Goal: Download file/media

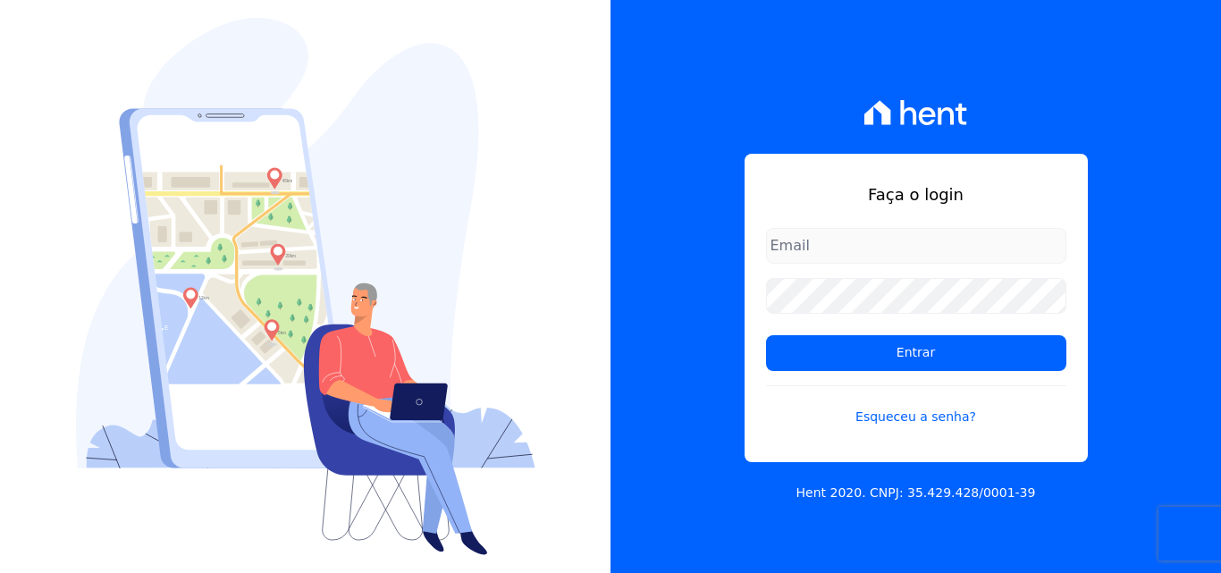
click at [851, 255] on input "email" at bounding box center [916, 246] width 300 height 36
type input "ligia.dias@construtoralaterza.com.br"
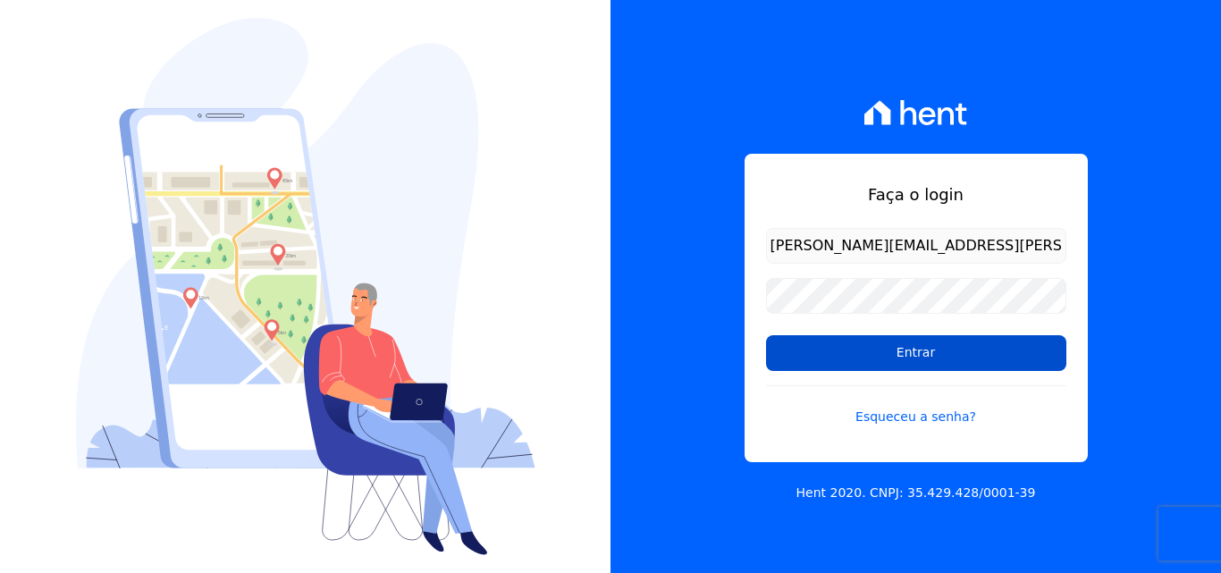
click at [868, 353] on input "Entrar" at bounding box center [916, 353] width 300 height 36
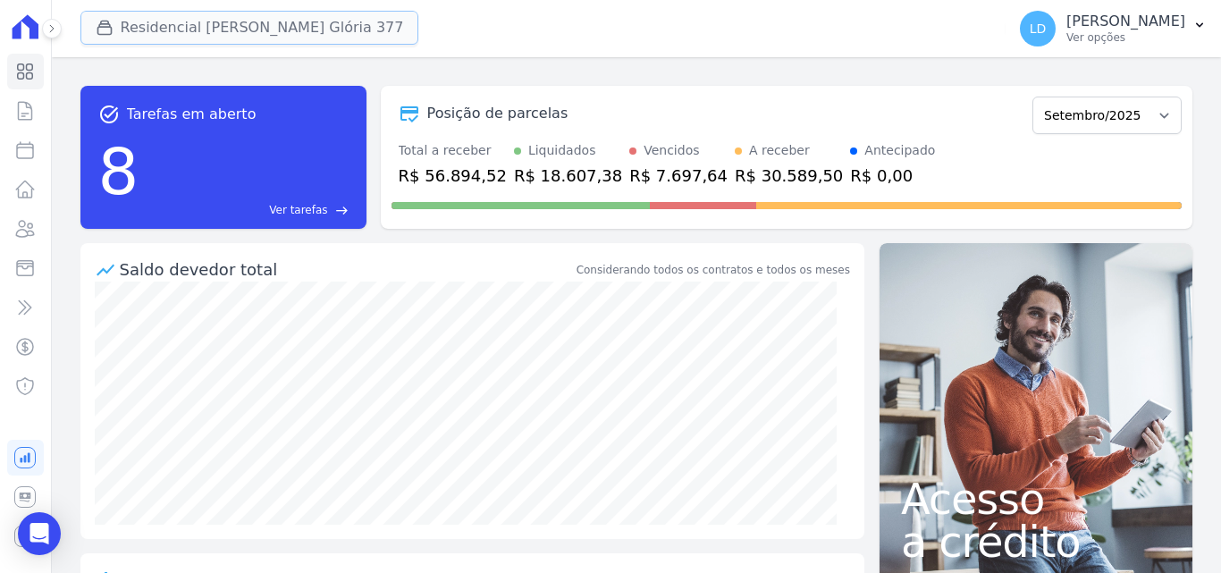
click at [191, 21] on button "Residencial [PERSON_NAME] Glória 377" at bounding box center [249, 28] width 339 height 34
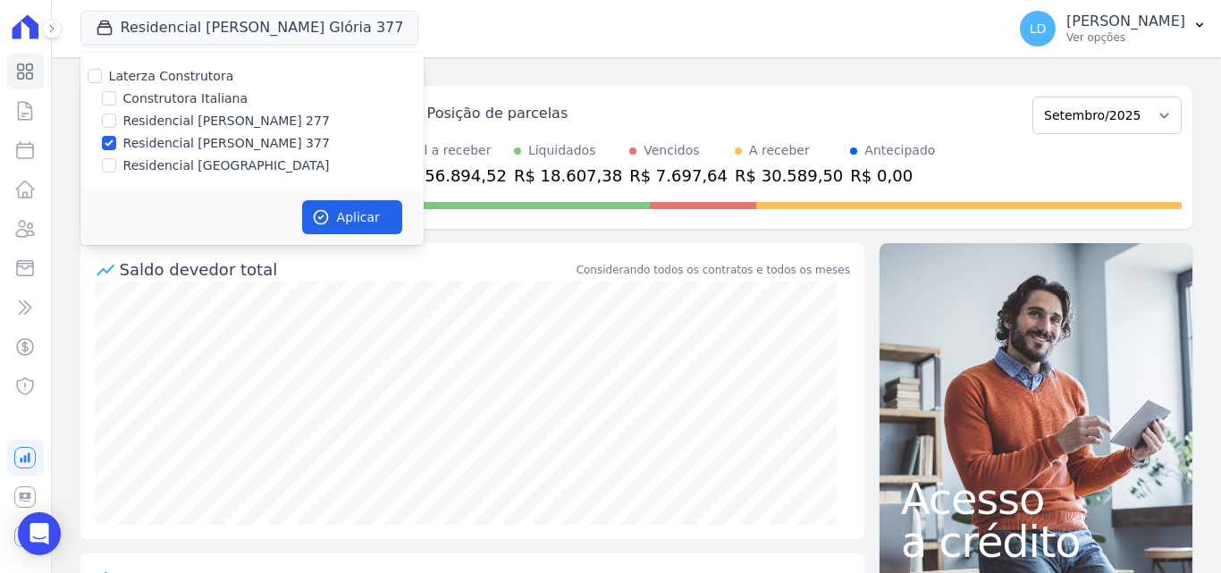
click at [192, 79] on label "Laterza Construtora" at bounding box center [171, 76] width 125 height 14
click at [102, 79] on input "Laterza Construtora" at bounding box center [95, 76] width 14 height 14
checkbox input "true"
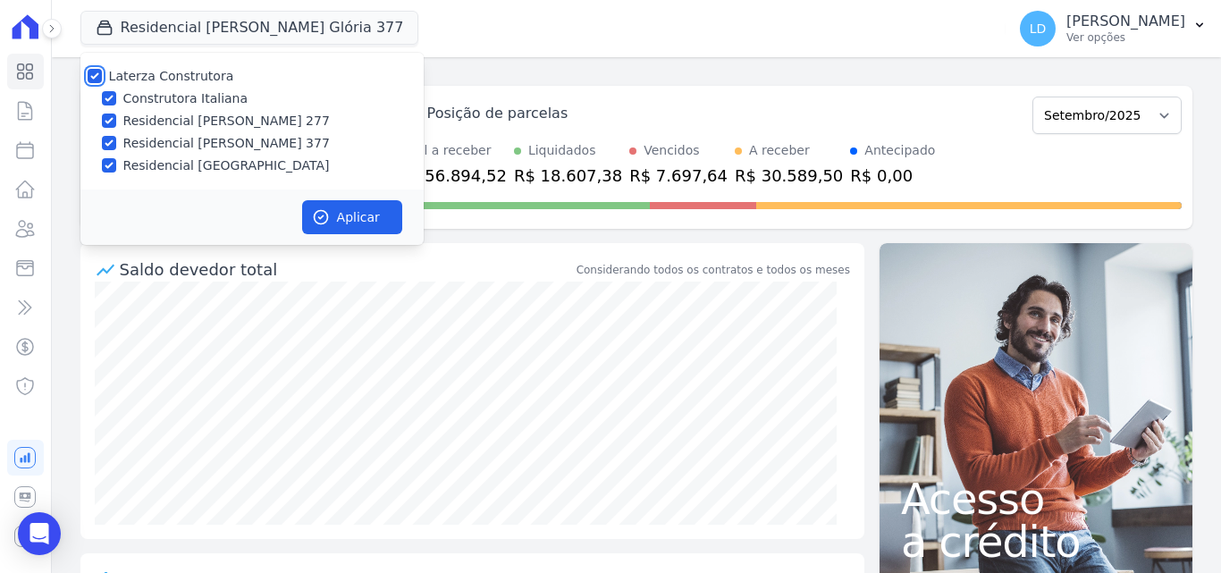
checkbox input "true"
click at [388, 206] on button "Aplicar" at bounding box center [352, 217] width 100 height 34
click at [1121, 36] on p "Ver opções" at bounding box center [1125, 37] width 119 height 14
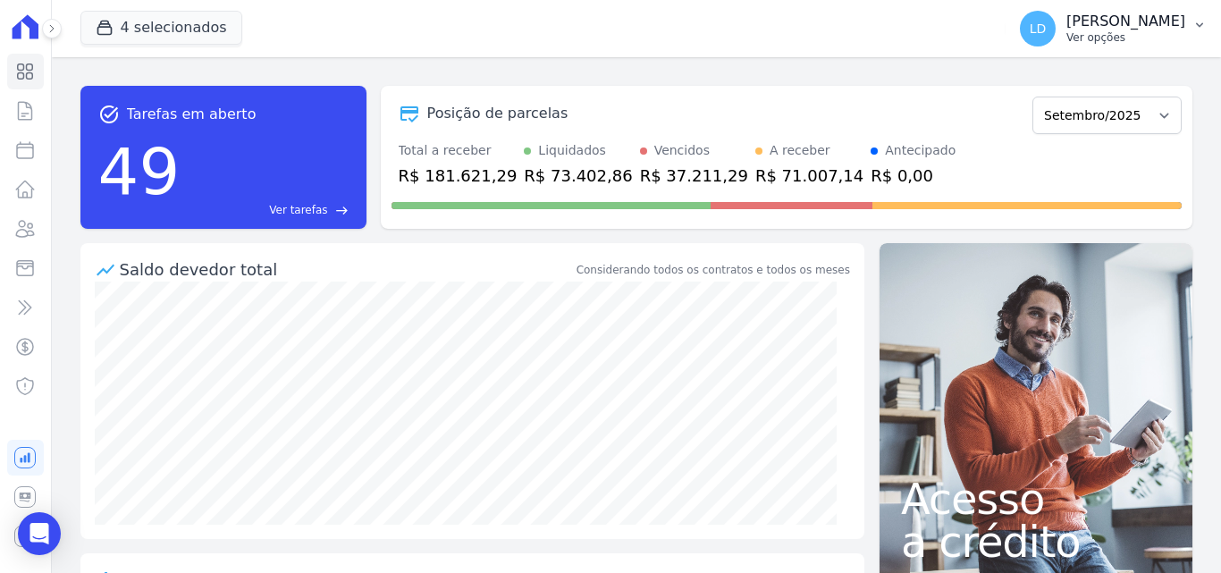
click at [1121, 32] on p "Ver opções" at bounding box center [1125, 37] width 119 height 14
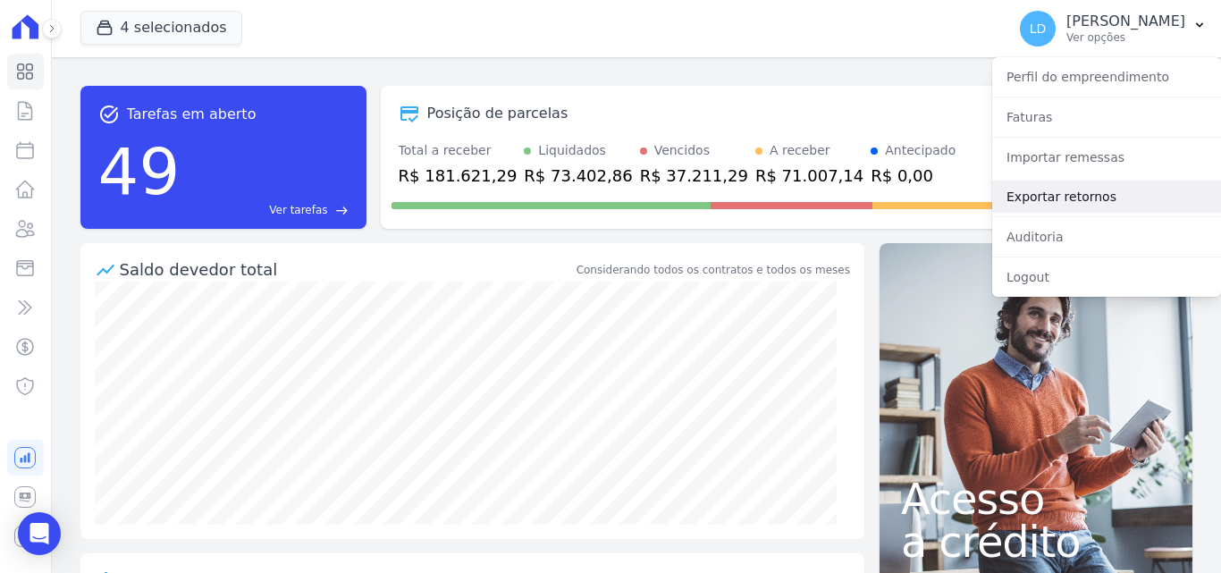
click at [1060, 203] on link "Exportar retornos" at bounding box center [1106, 196] width 229 height 32
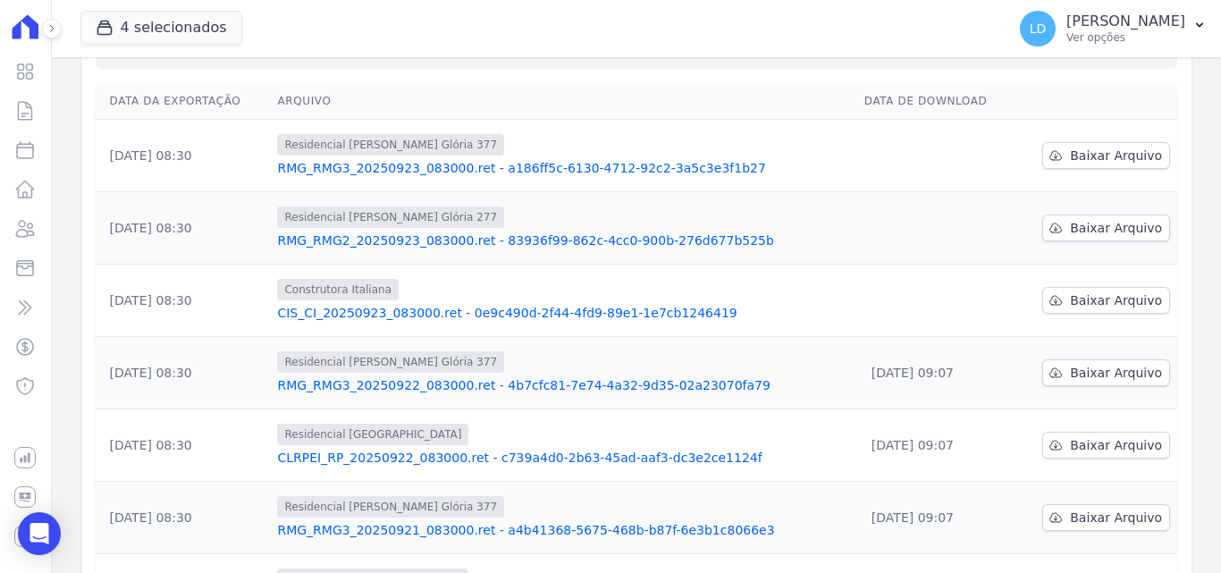
scroll to position [89, 0]
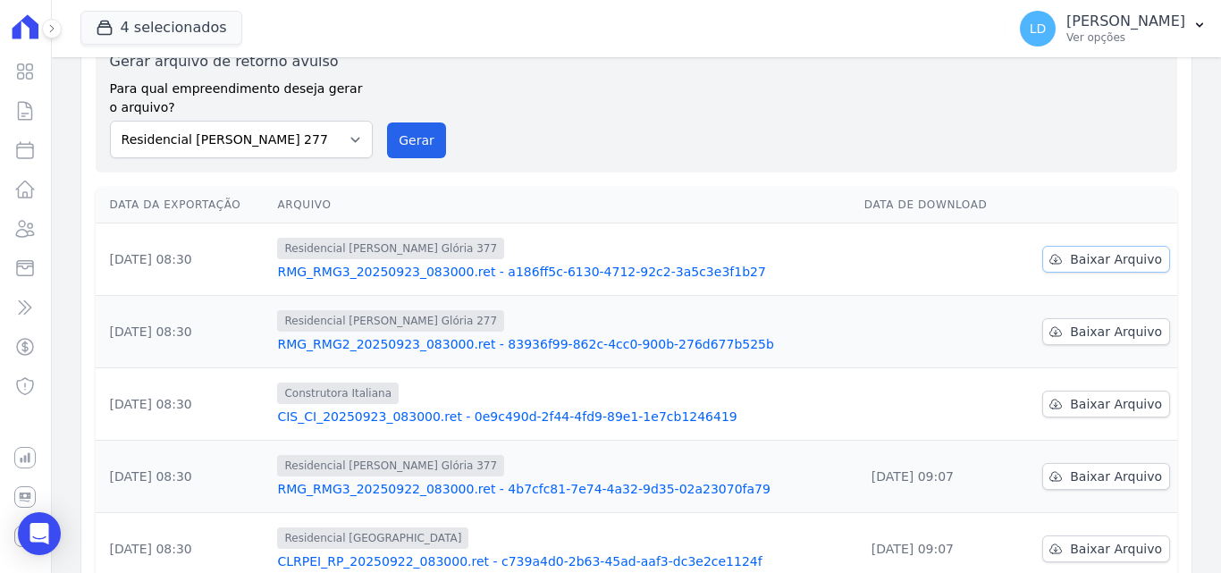
click at [1086, 258] on span "Baixar Arquivo" at bounding box center [1116, 259] width 92 height 18
click at [1099, 336] on span "Baixar Arquivo" at bounding box center [1116, 332] width 92 height 18
click at [1115, 409] on span "Baixar Arquivo" at bounding box center [1116, 404] width 92 height 18
click at [1127, 44] on p "Ver opções" at bounding box center [1125, 37] width 119 height 14
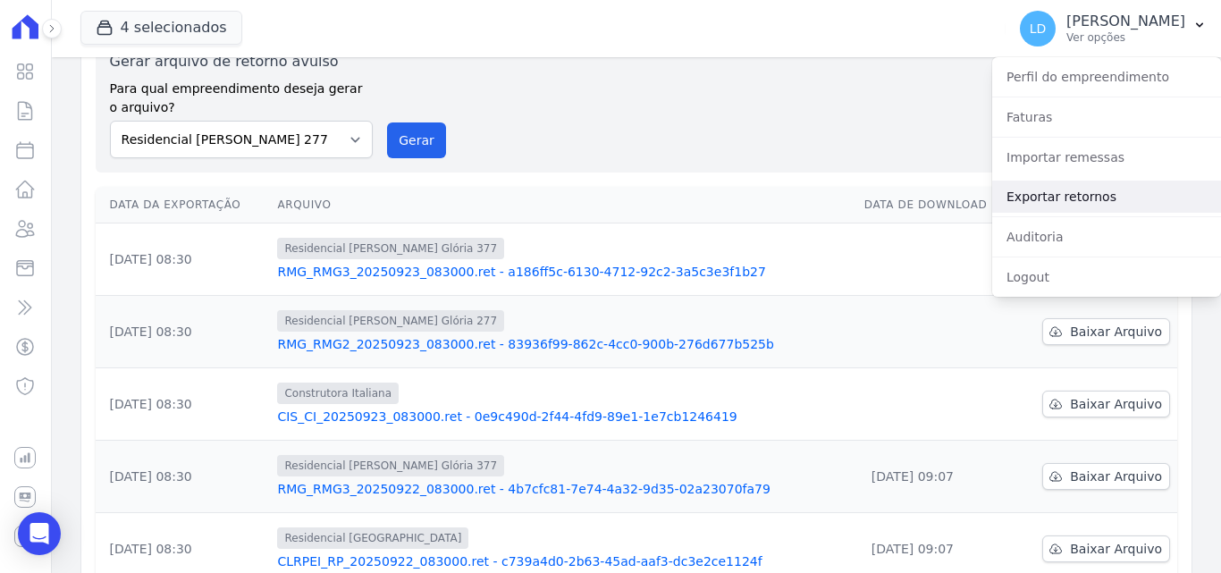
click at [1046, 192] on link "Exportar retornos" at bounding box center [1106, 196] width 229 height 32
